Goal: Task Accomplishment & Management: Complete application form

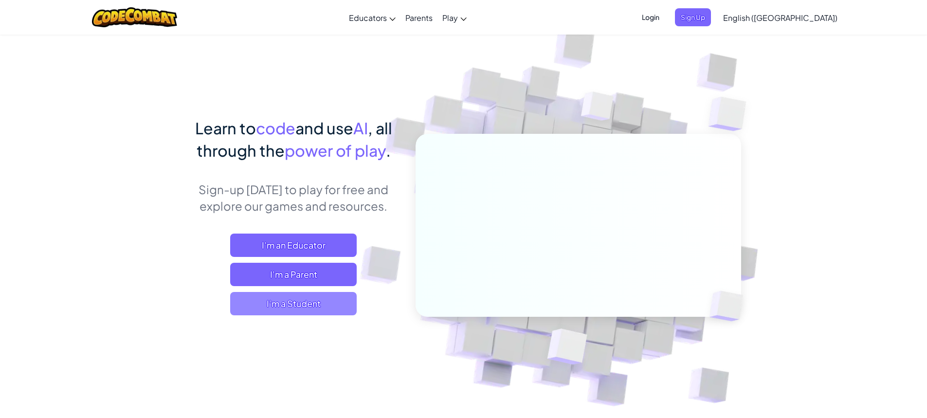
click at [262, 300] on span "I'm a Student" at bounding box center [293, 303] width 126 height 23
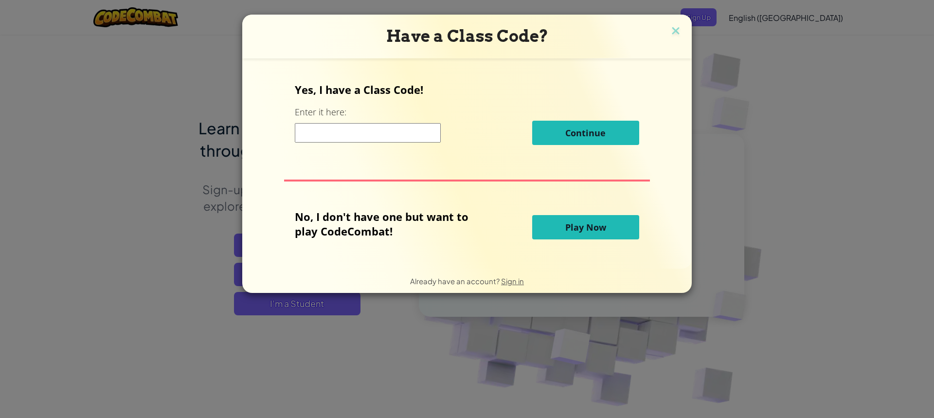
click at [366, 142] on input at bounding box center [368, 132] width 146 height 19
click at [671, 31] on img at bounding box center [675, 31] width 13 height 15
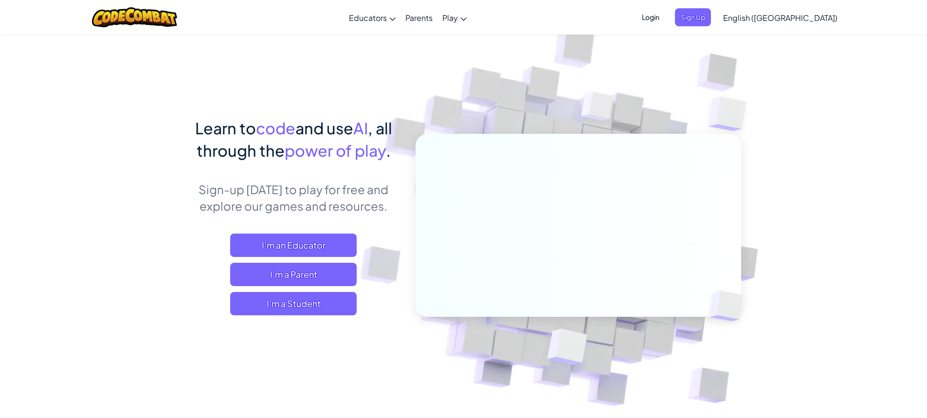
click at [665, 21] on span "Login" at bounding box center [650, 17] width 29 height 18
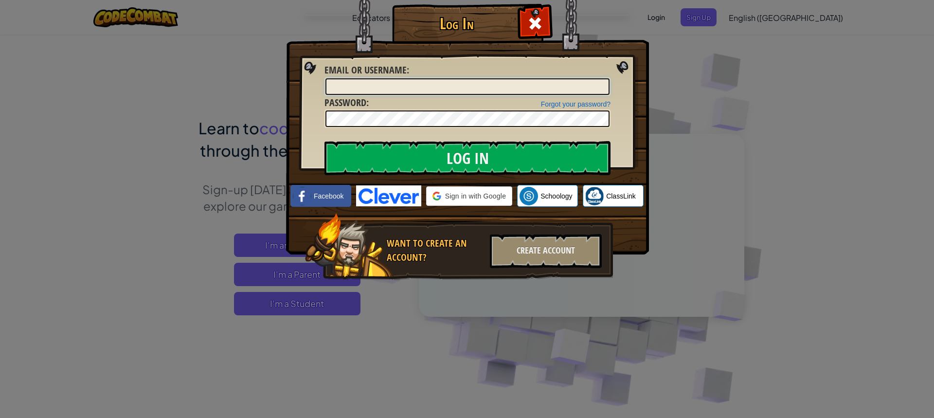
type input "RomanC11"
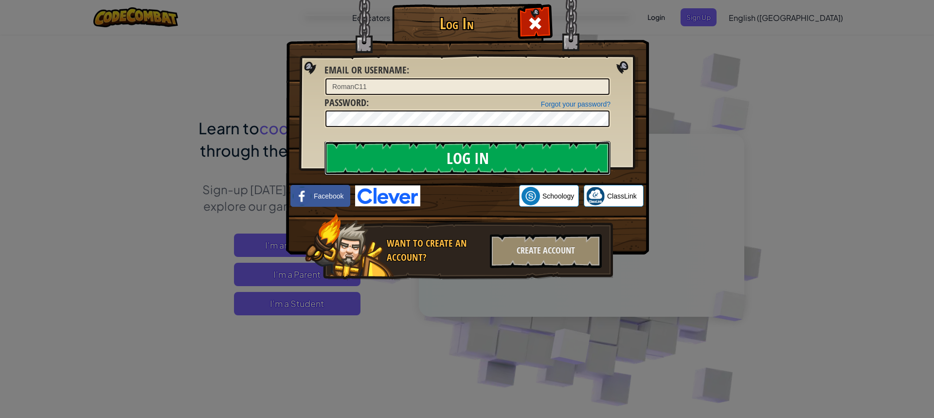
click at [427, 163] on input "Log In" at bounding box center [467, 158] width 286 height 34
